Goal: Information Seeking & Learning: Stay updated

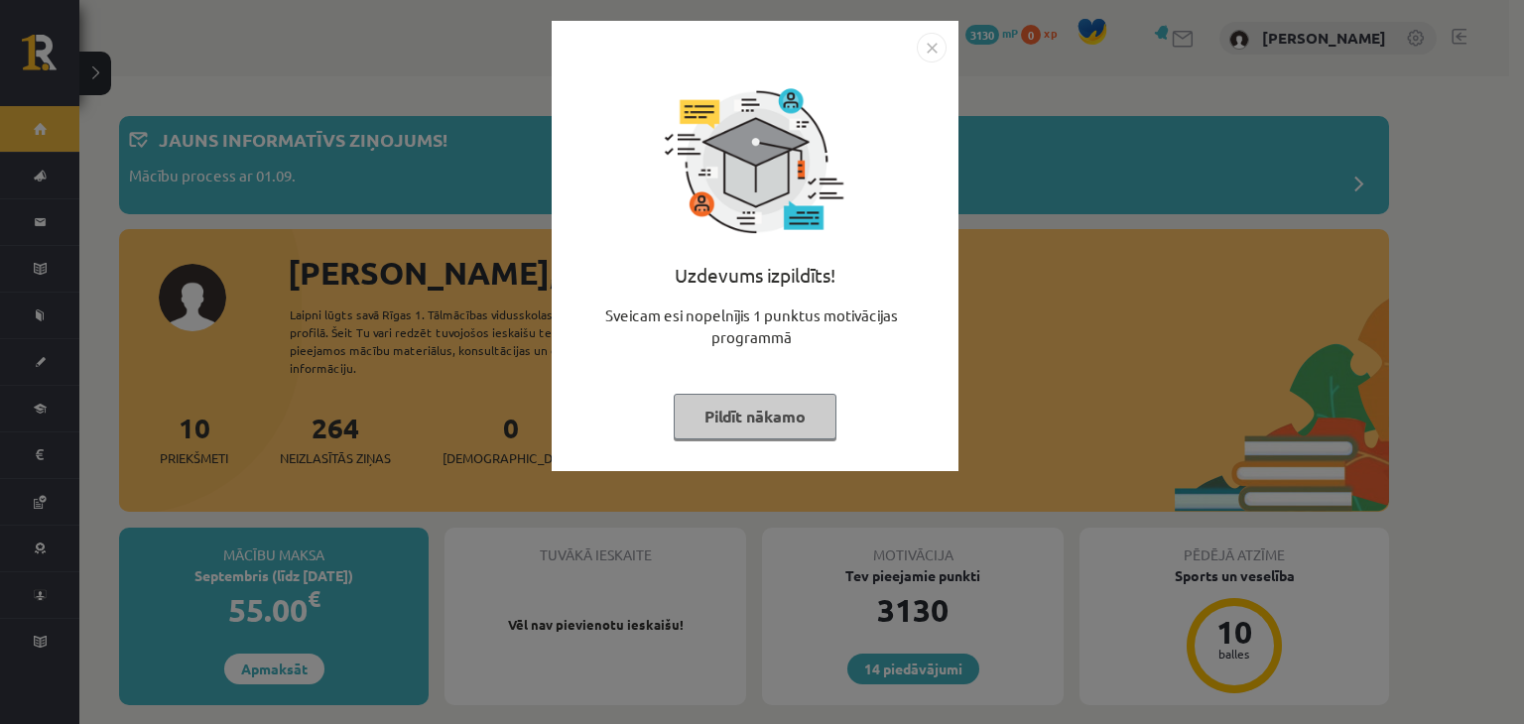
click at [929, 38] on img "Close" at bounding box center [932, 48] width 30 height 30
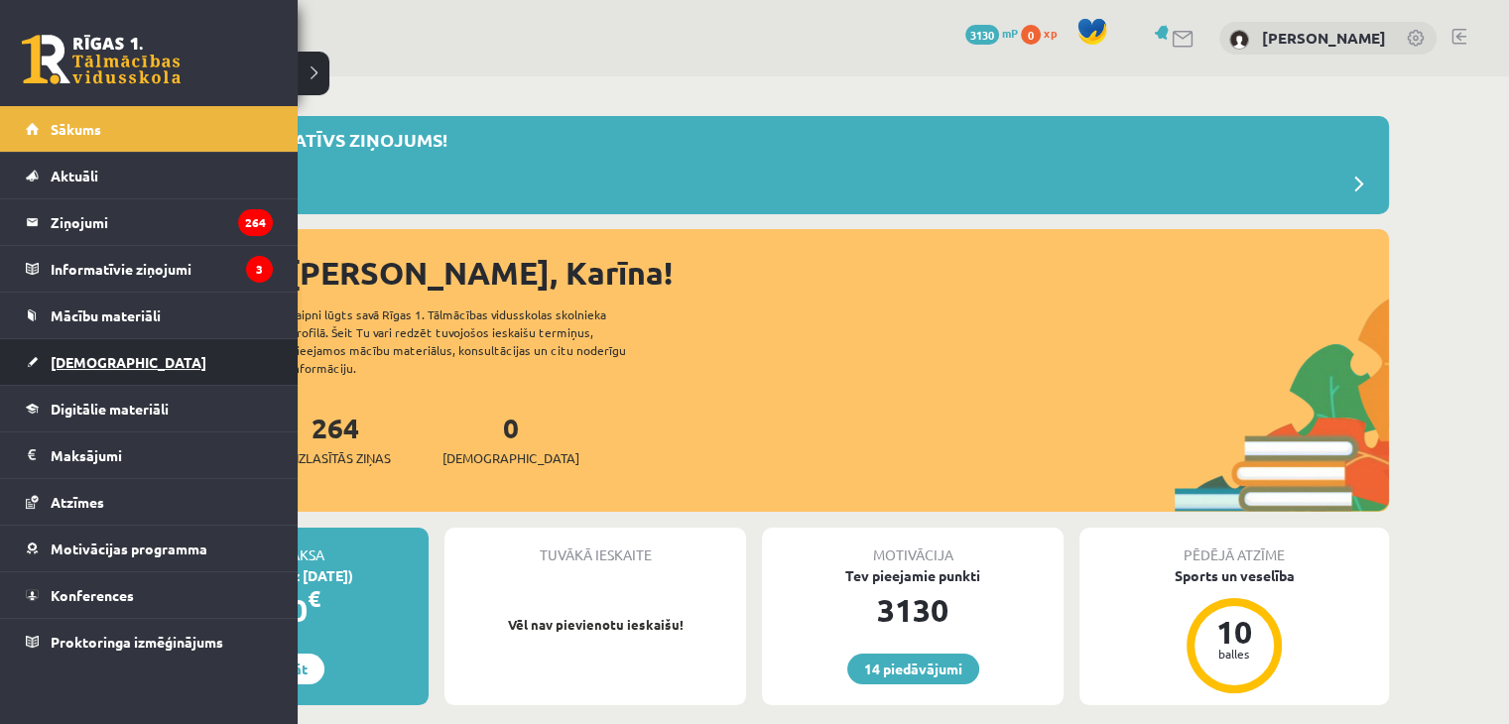
click at [151, 353] on link "[DEMOGRAPHIC_DATA]" at bounding box center [149, 362] width 247 height 46
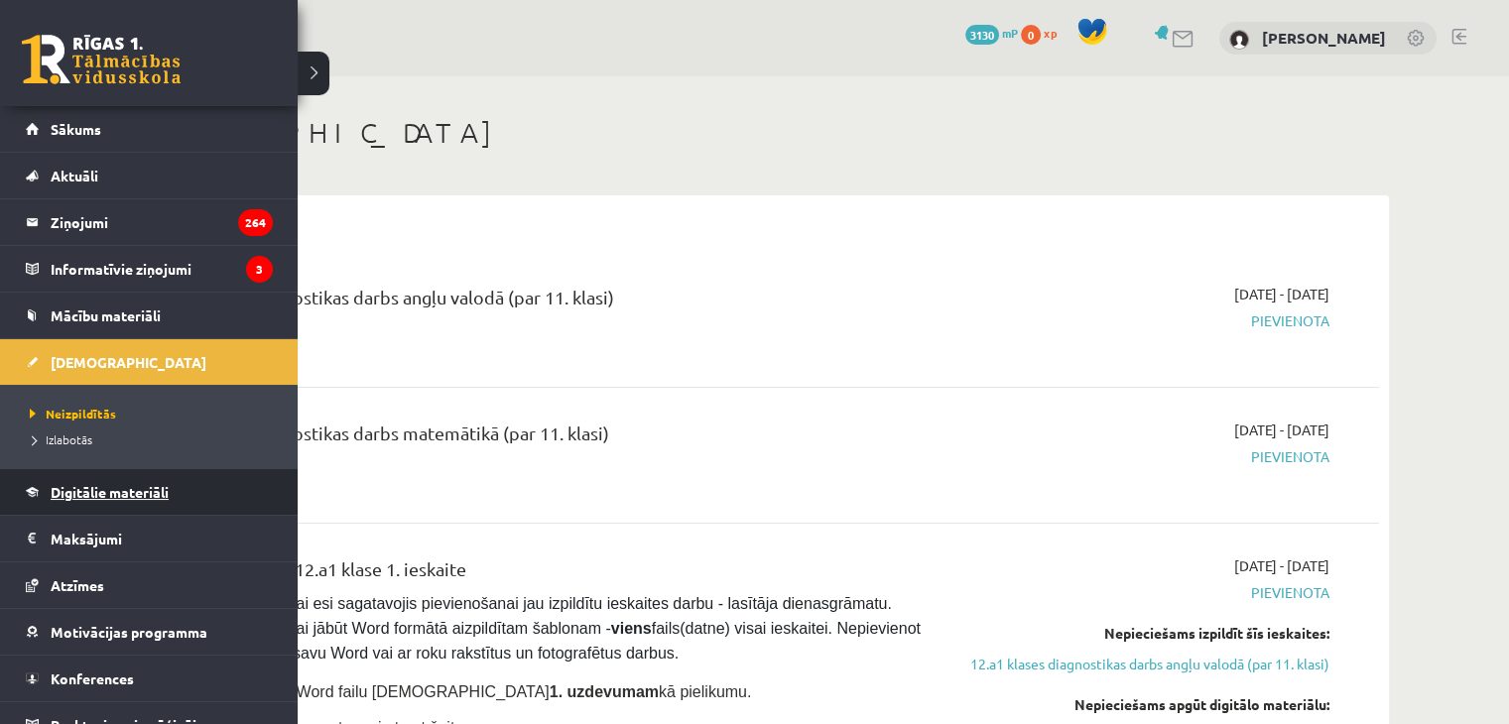
click at [123, 491] on span "Digitālie materiāli" at bounding box center [110, 492] width 118 height 18
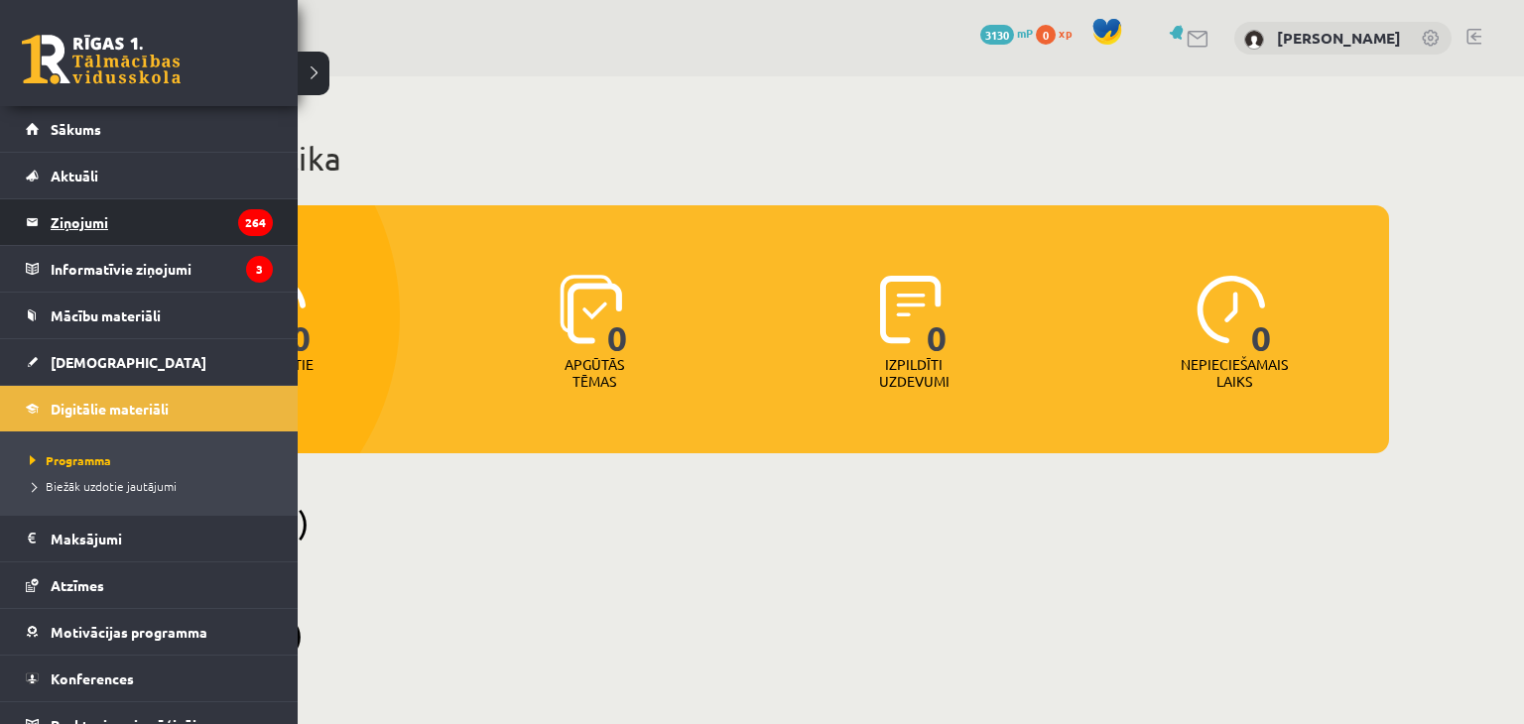
click at [95, 226] on legend "Ziņojumi 264" at bounding box center [162, 222] width 222 height 46
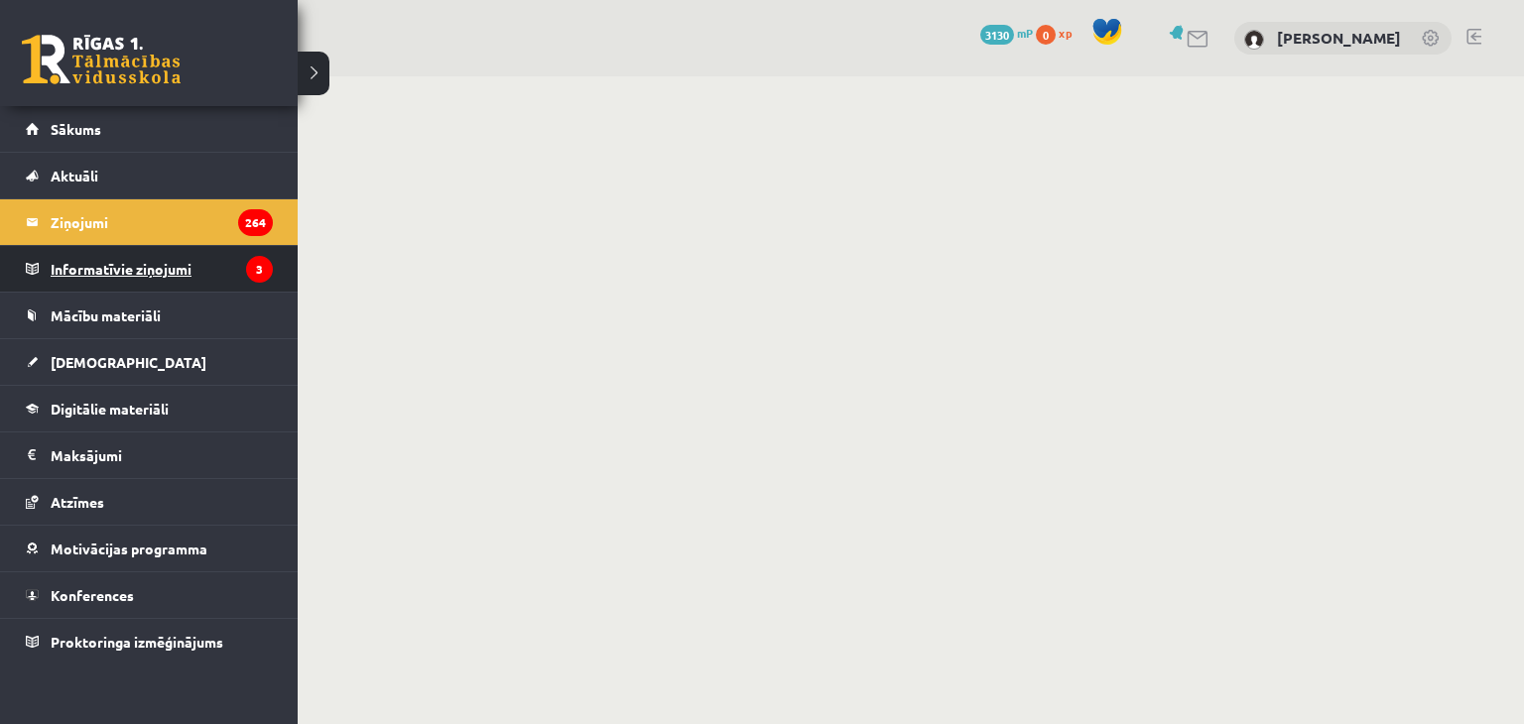
click at [53, 272] on legend "Informatīvie ziņojumi 3" at bounding box center [162, 269] width 222 height 46
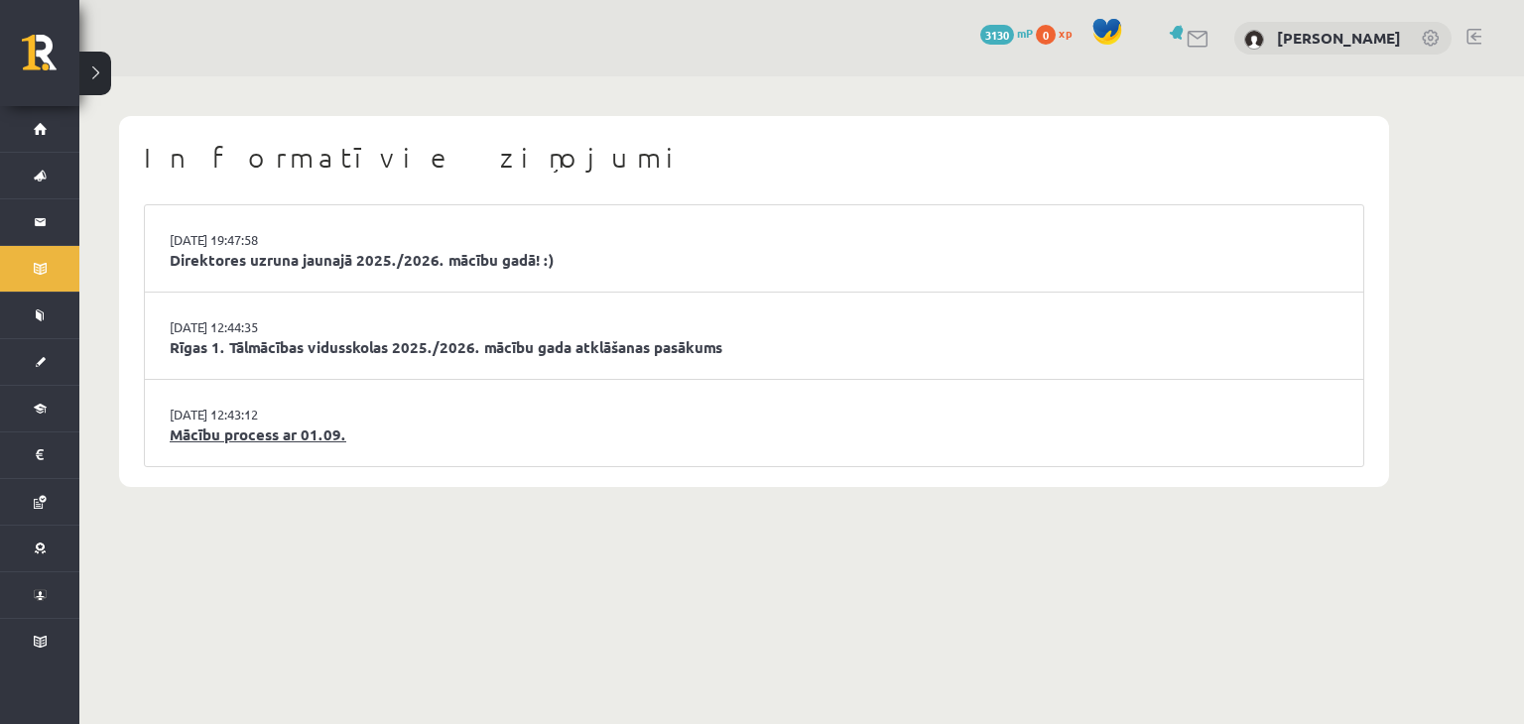
click at [314, 438] on link "Mācību process ar 01.09." at bounding box center [754, 435] width 1169 height 23
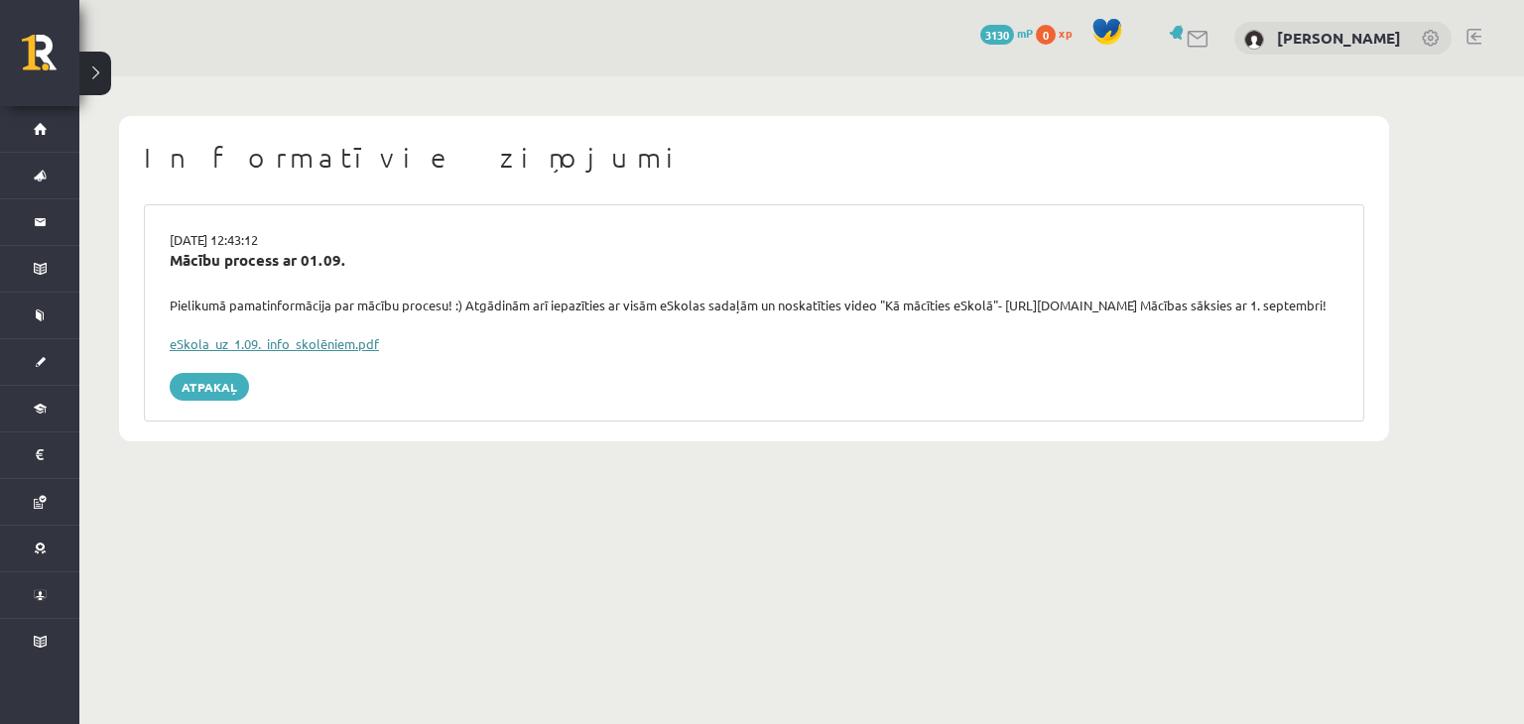
click at [353, 352] on link "eSkola_uz_1.09._info_skolēniem.pdf" at bounding box center [274, 343] width 209 height 17
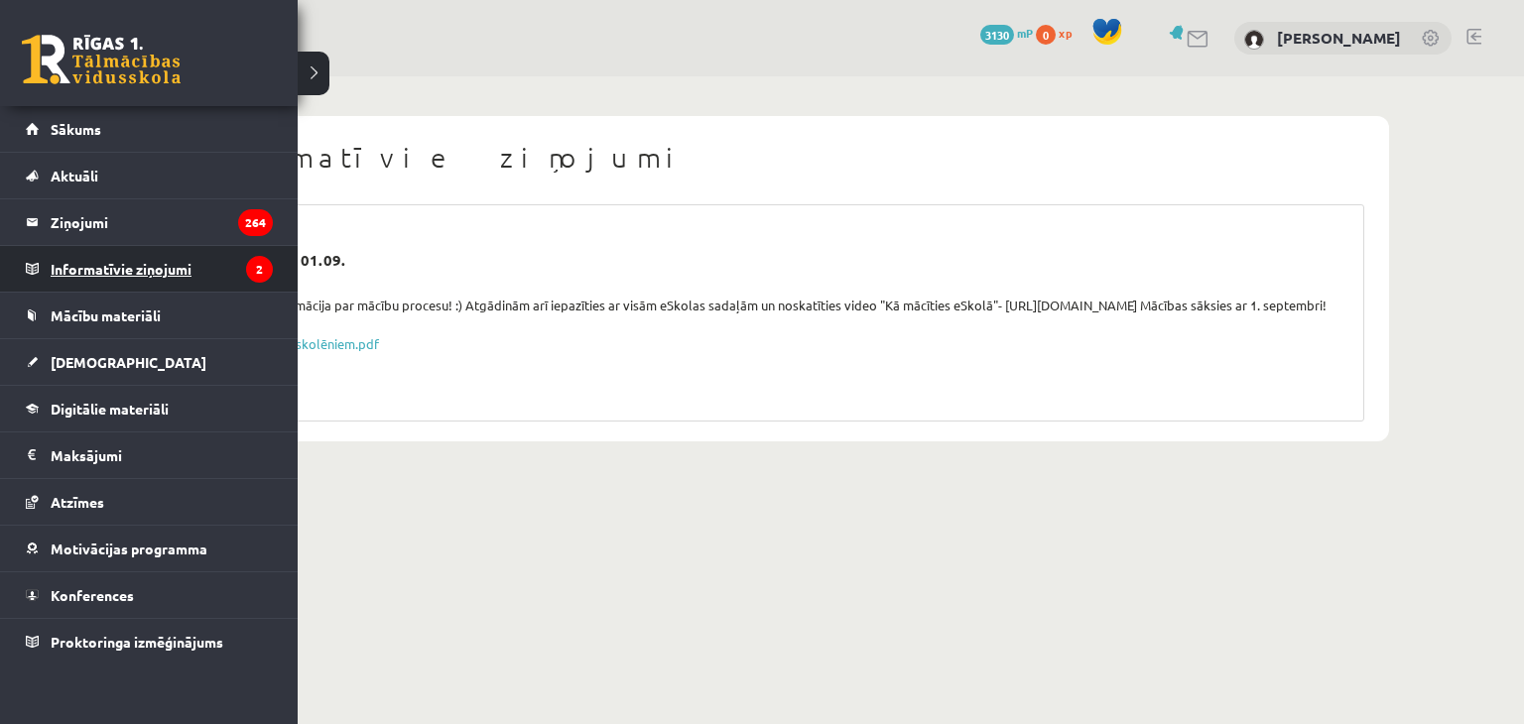
click at [79, 269] on legend "Informatīvie ziņojumi 2" at bounding box center [162, 269] width 222 height 46
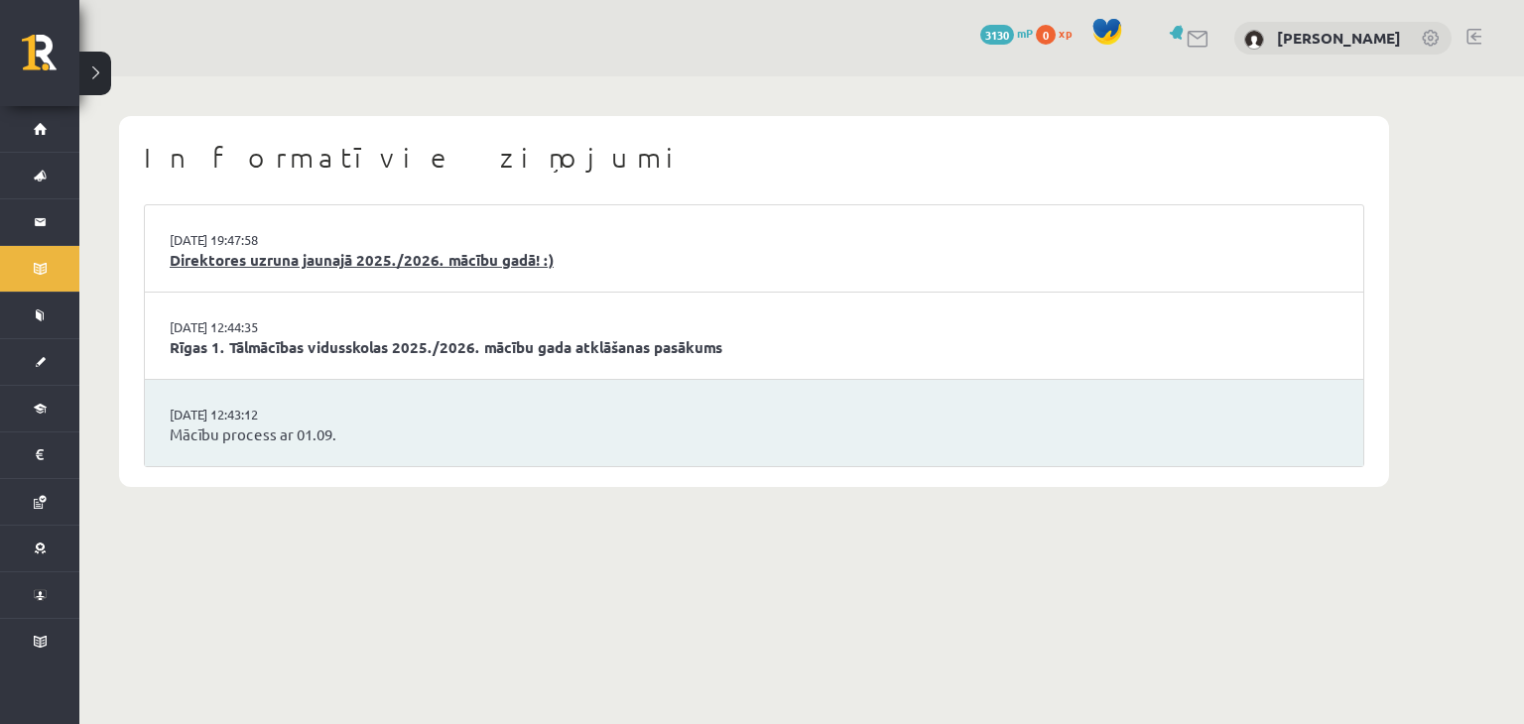
click at [325, 267] on link "Direktores uzruna jaunajā 2025./2026. mācību gadā! :)" at bounding box center [754, 260] width 1169 height 23
click at [470, 342] on link "Rīgas 1. Tālmācības vidusskolas 2025./2026. mācību gada atklāšanas pasākums" at bounding box center [754, 347] width 1169 height 23
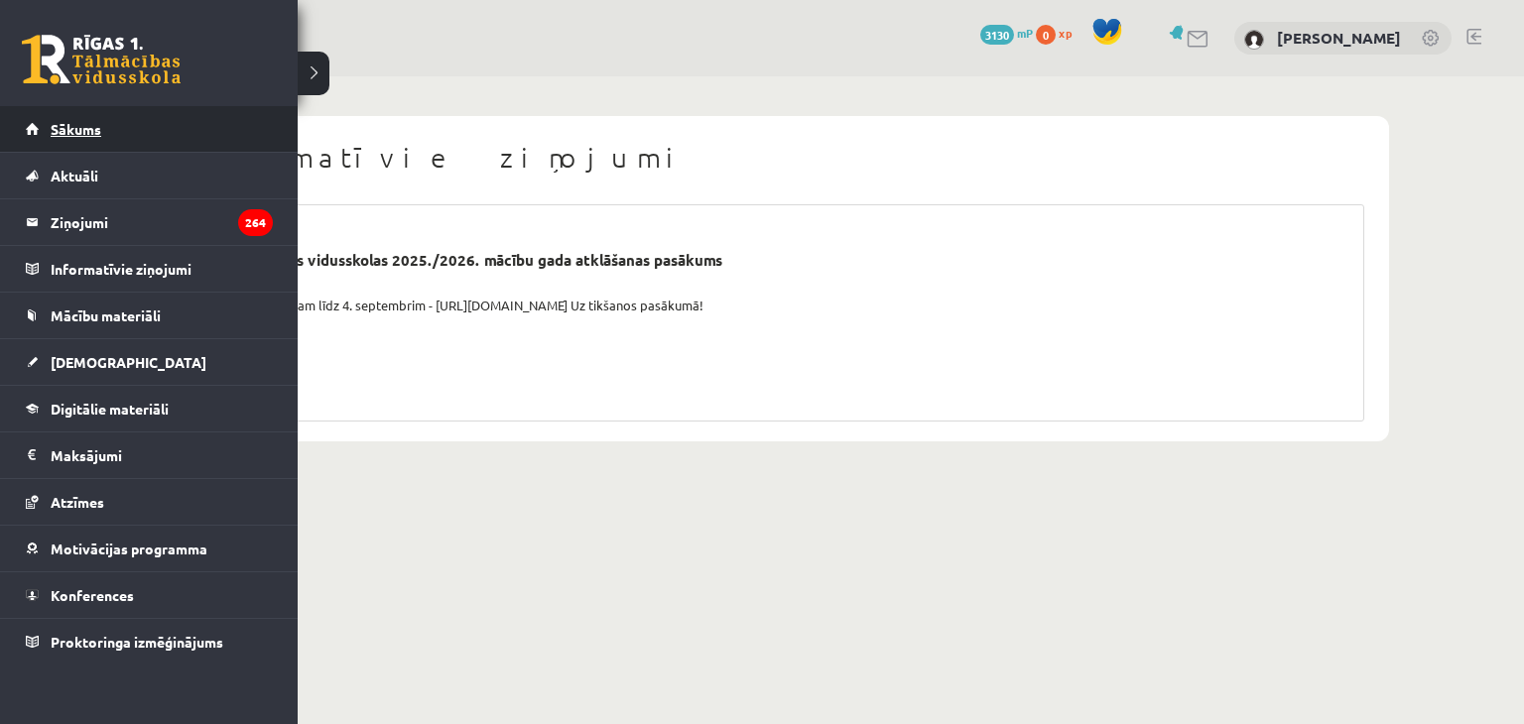
click at [71, 137] on link "Sākums" at bounding box center [149, 129] width 247 height 46
